Goal: Navigation & Orientation: Find specific page/section

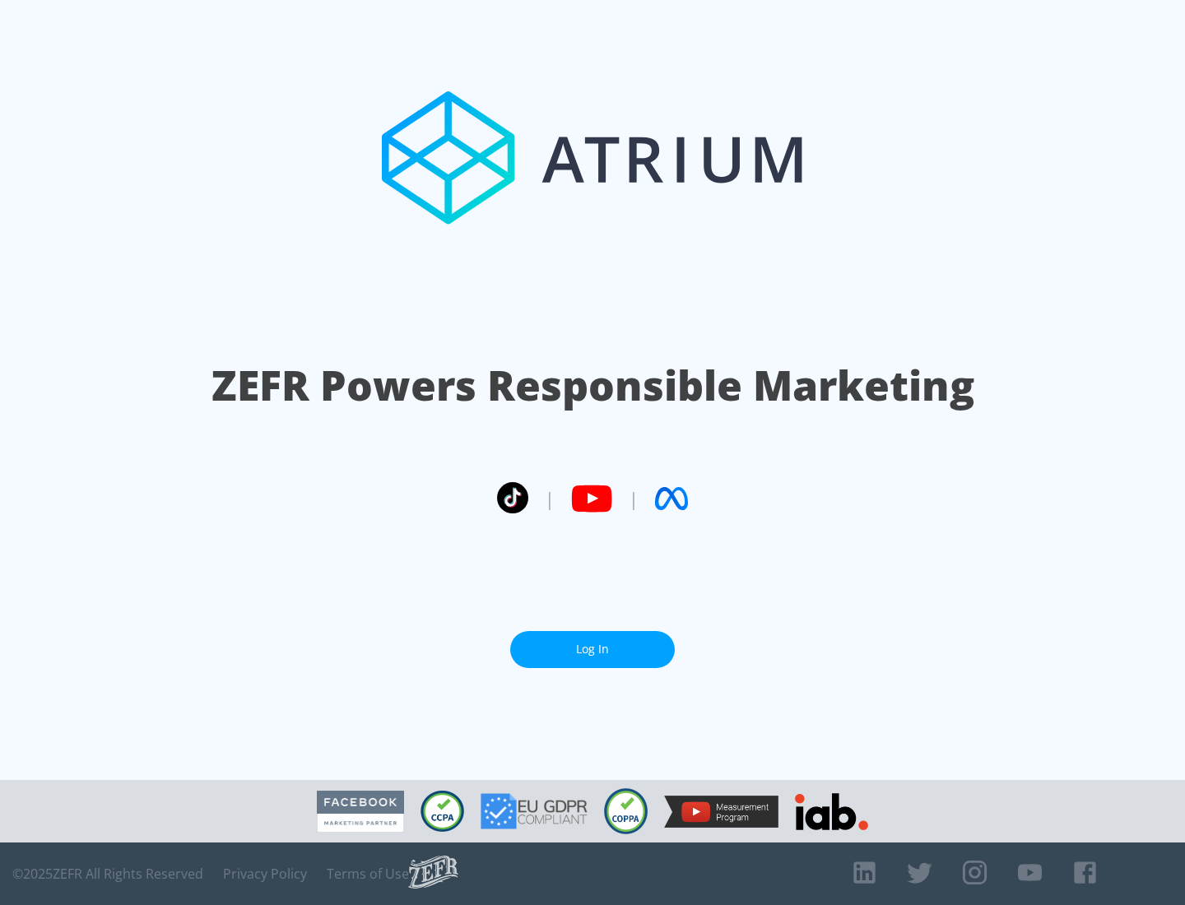
click at [592, 649] on link "Log In" at bounding box center [592, 649] width 165 height 37
